Goal: Task Accomplishment & Management: Manage account settings

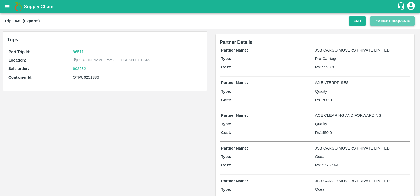
click at [374, 23] on button "Payment Requests" at bounding box center [392, 20] width 45 height 9
click at [354, 22] on button "Edit" at bounding box center [357, 20] width 17 height 9
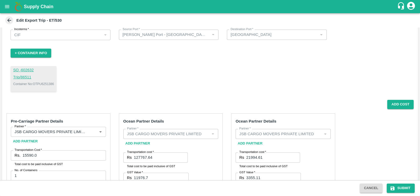
scroll to position [18, 0]
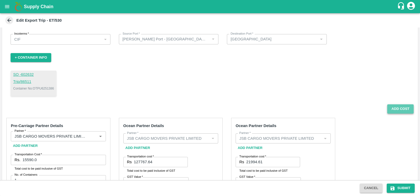
click at [393, 108] on button "Add Cost" at bounding box center [400, 108] width 26 height 9
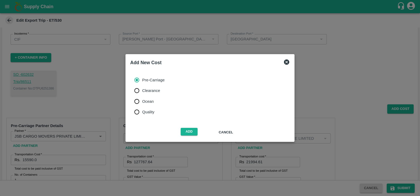
click at [144, 111] on span "Quality" at bounding box center [148, 112] width 12 height 6
click at [142, 111] on input "Quality" at bounding box center [137, 112] width 11 height 11
radio input "true"
click at [183, 131] on button "Add" at bounding box center [189, 132] width 17 height 8
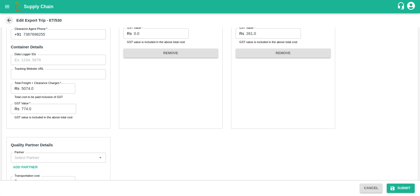
scroll to position [325, 0]
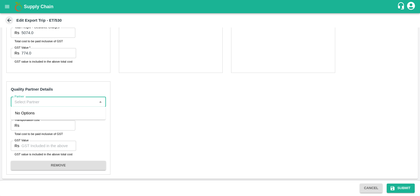
click at [44, 104] on input "Partner" at bounding box center [53, 102] width 83 height 7
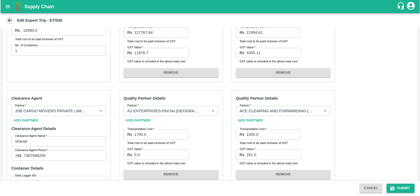
scroll to position [313, 0]
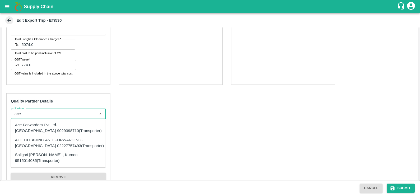
click at [44, 126] on div "Ace Forwarders Pvt Ltd-[GEOGRAPHIC_DATA]-9029398710(Transporter)" at bounding box center [58, 128] width 87 height 12
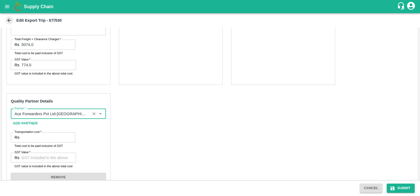
type input "Ace Forwarders Pvt Ltd-[GEOGRAPHIC_DATA]-9029398710(Transporter)"
drag, startPoint x: 93, startPoint y: 112, endPoint x: 85, endPoint y: 112, distance: 7.9
click at [93, 112] on icon "Clear" at bounding box center [94, 114] width 5 height 5
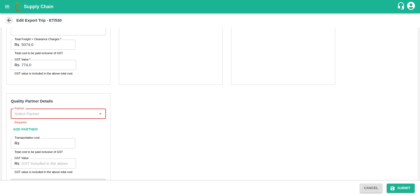
click at [76, 110] on input "Partner" at bounding box center [53, 113] width 83 height 7
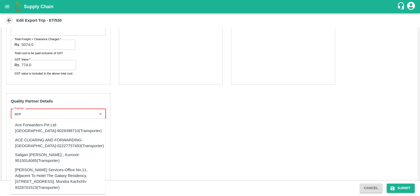
click at [74, 139] on div "ACE CLEARING AND FORWARDING-[GEOGRAPHIC_DATA]-02227757493(Transporter)" at bounding box center [59, 143] width 89 height 12
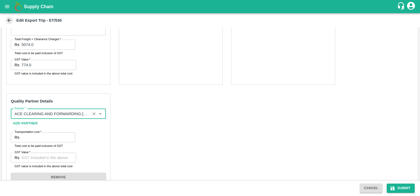
type input "ACE CLEARING AND FORWARDING-[GEOGRAPHIC_DATA]-02227757493(Transporter)"
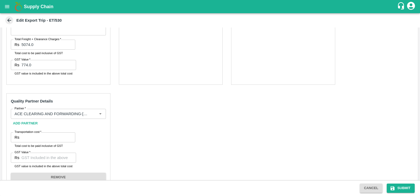
click at [74, 139] on div "Transportation cost   * Rs Transportation cost Total cost to be paid inclusive …" at bounding box center [58, 142] width 95 height 20
click at [56, 137] on input "Transportation cost   *" at bounding box center [48, 137] width 54 height 10
type input "1750"
click at [39, 155] on input "GST Value   *" at bounding box center [48, 158] width 55 height 10
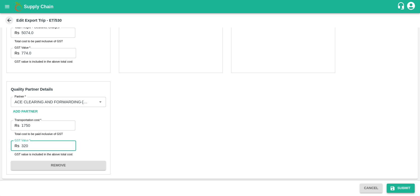
type input "320"
click at [394, 186] on icon "submit" at bounding box center [392, 188] width 5 height 5
